Goal: Find specific page/section: Find specific page/section

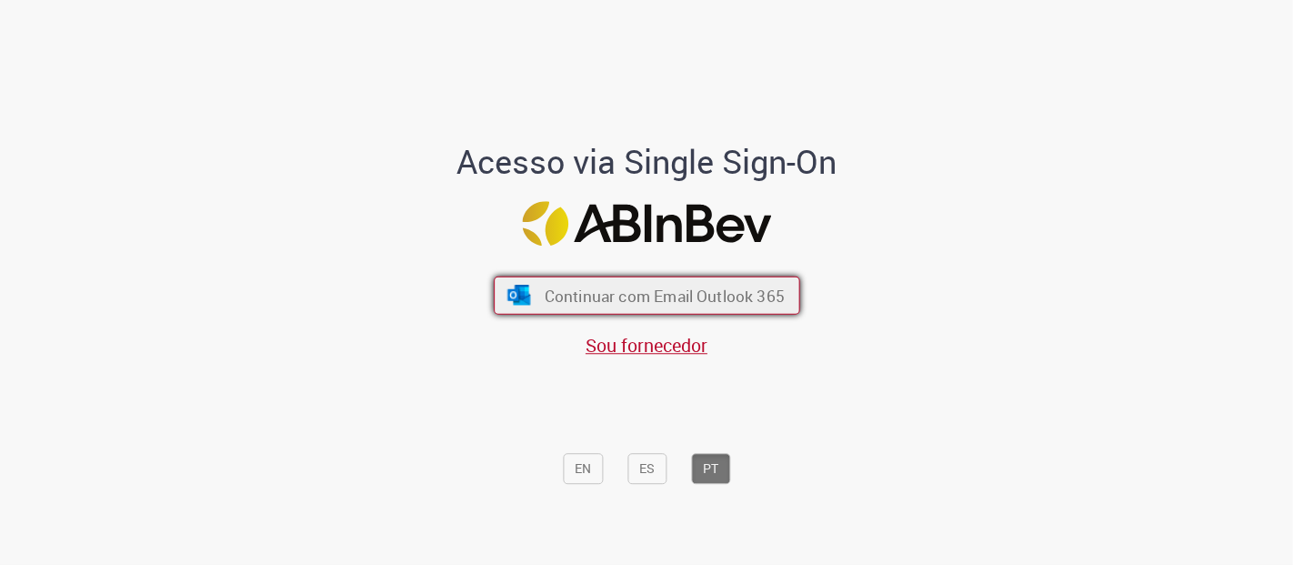
click at [725, 298] on span "Continuar com Email Outlook 365" at bounding box center [664, 295] width 240 height 21
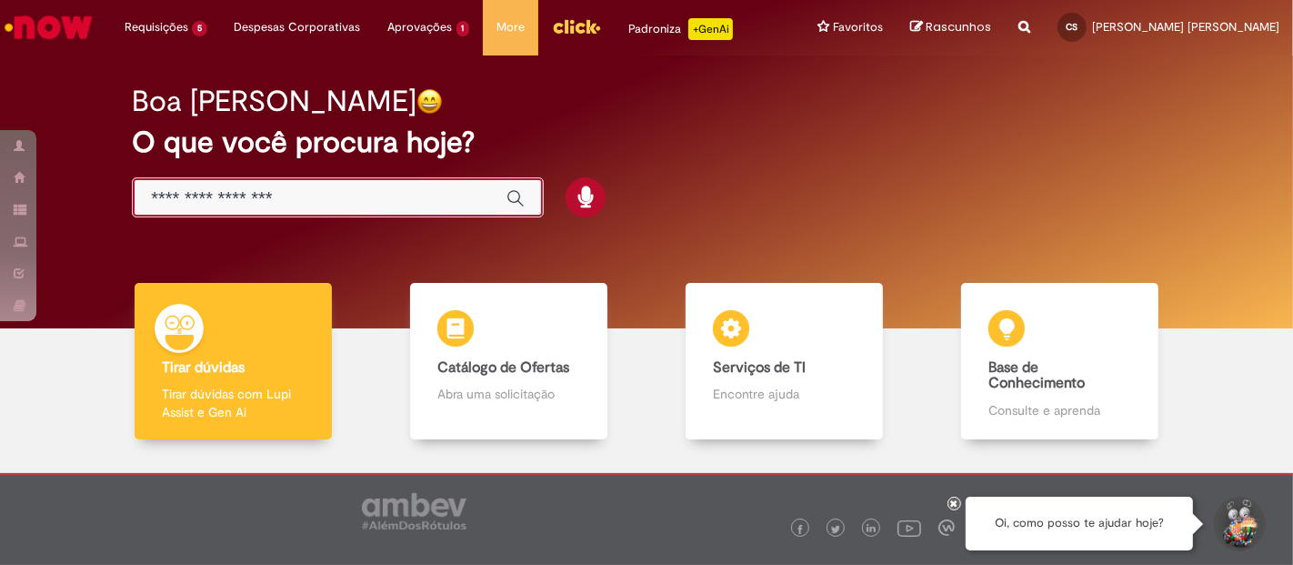
click at [384, 194] on input "Basta digitar aqui" at bounding box center [319, 198] width 337 height 21
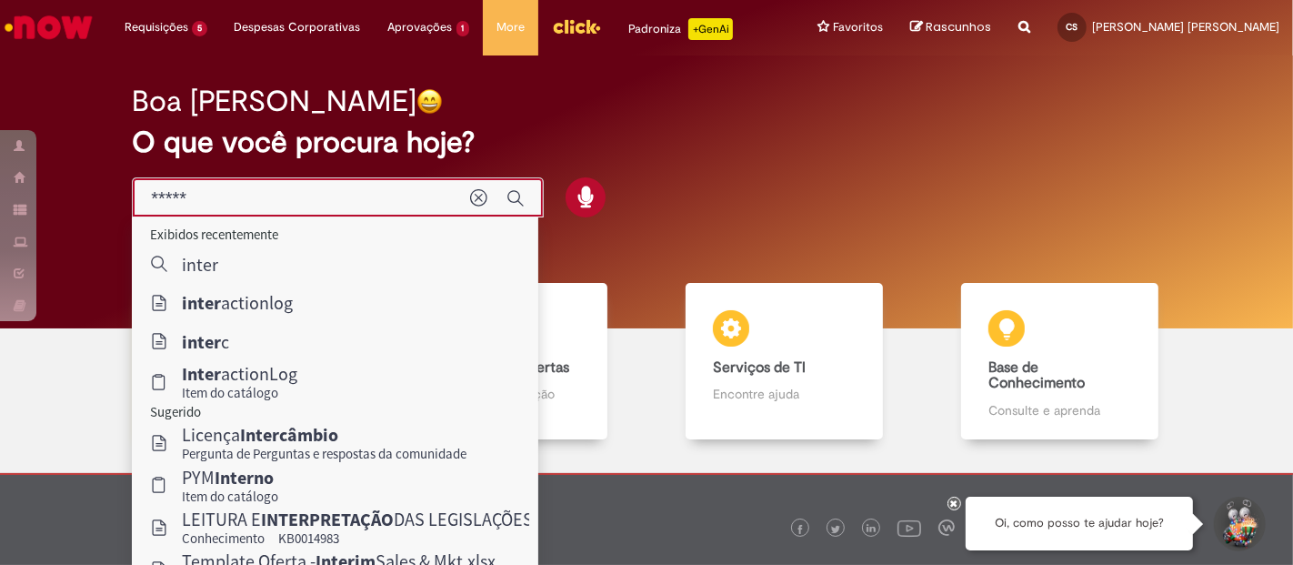
type input "**********"
